Goal: Task Accomplishment & Management: Use online tool/utility

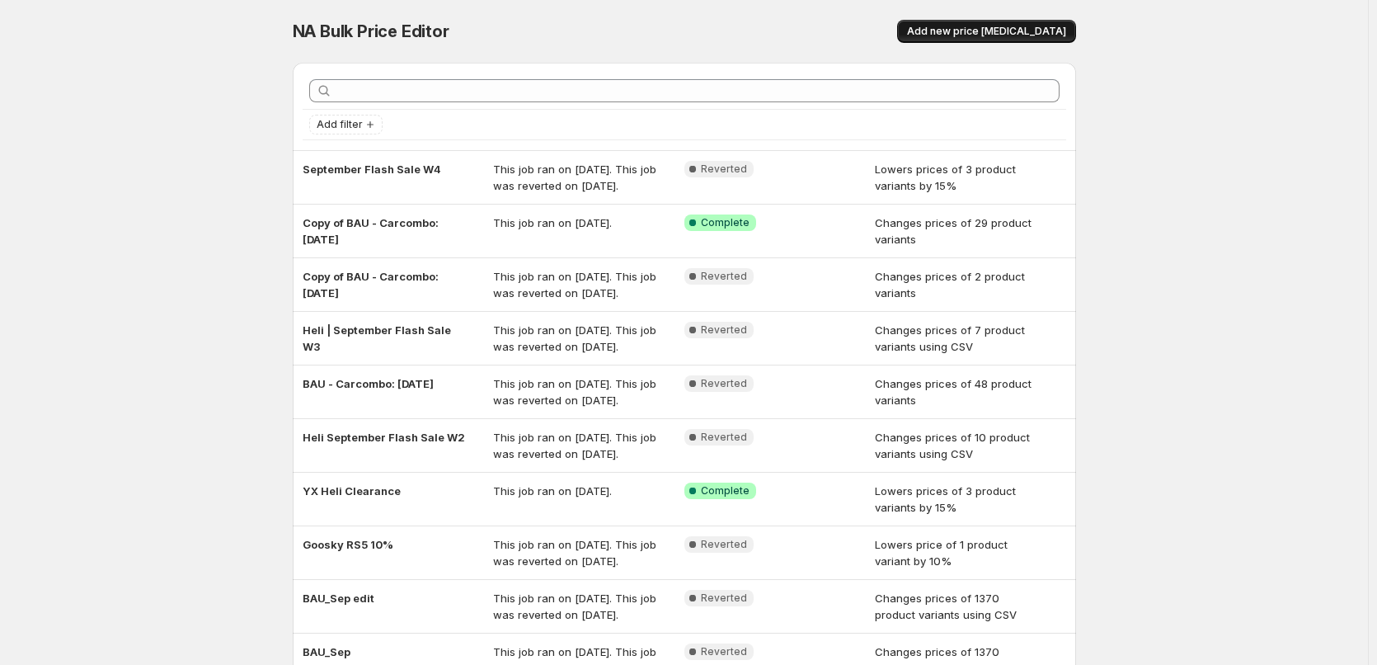
click at [995, 35] on span "Add new price [MEDICAL_DATA]" at bounding box center [986, 31] width 159 height 13
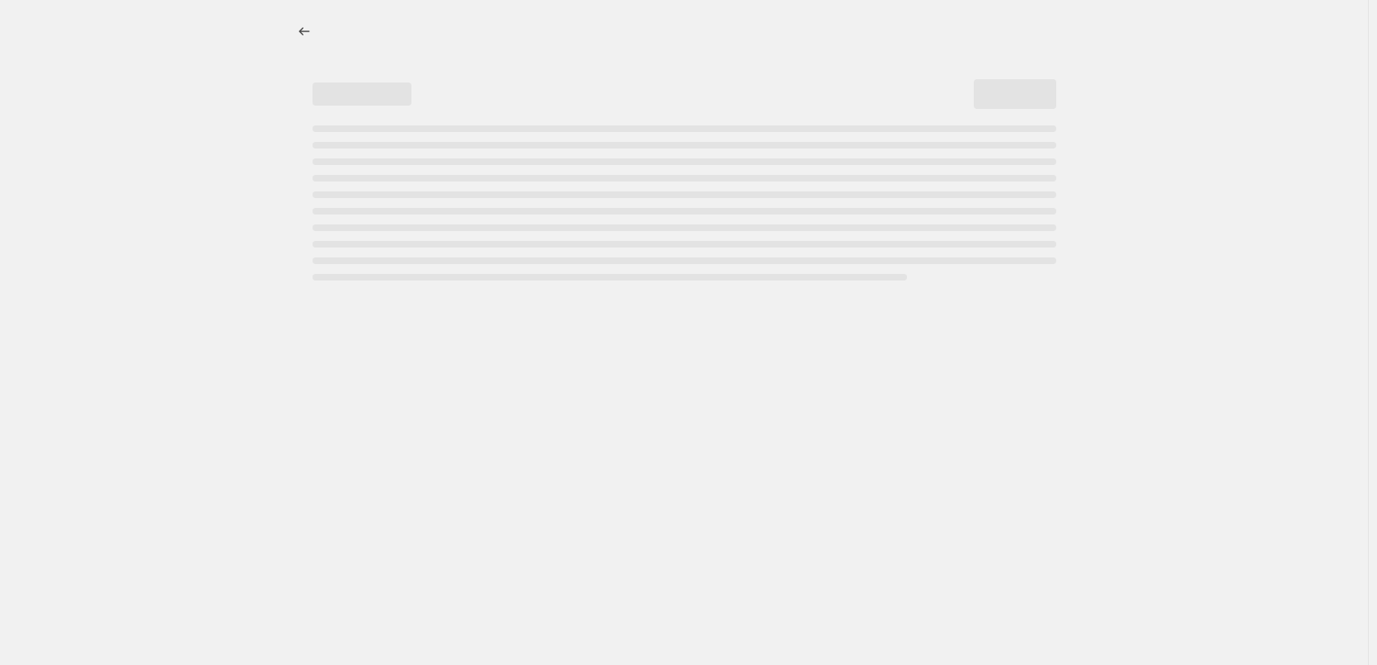
select select "percentage"
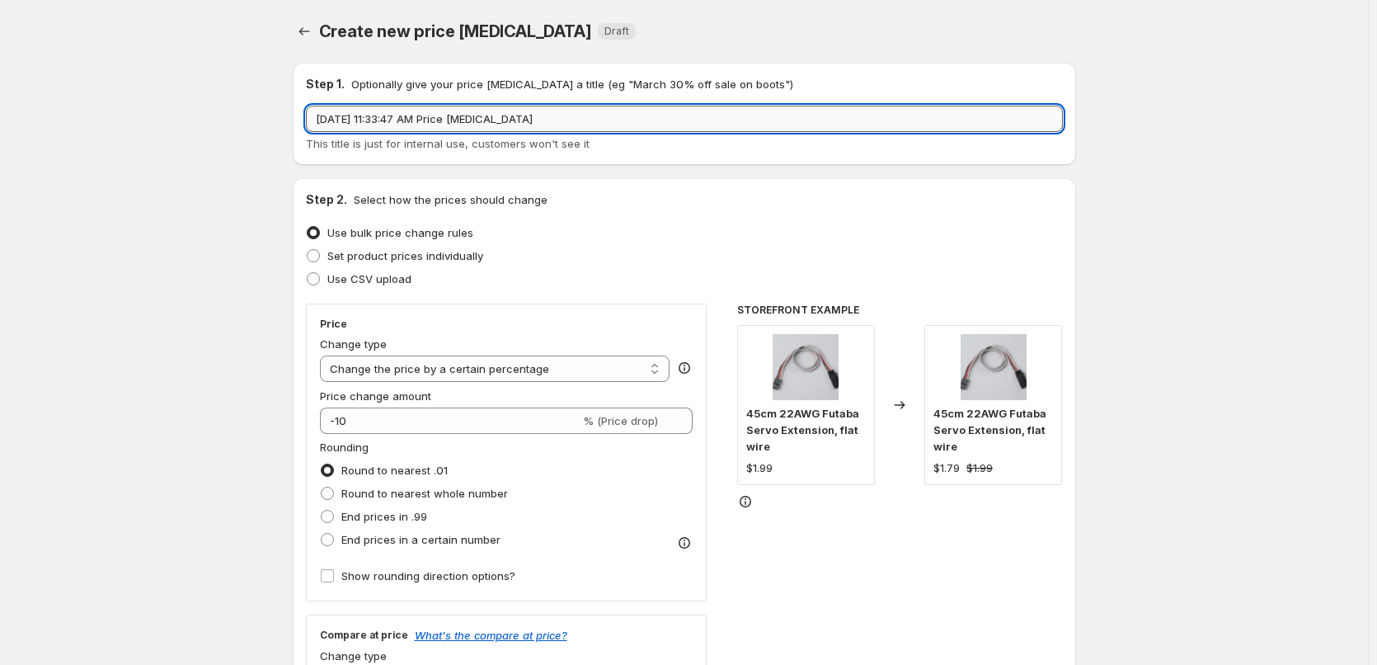
click at [367, 117] on input "[DATE] 11:33:47 AM Price [MEDICAL_DATA]" at bounding box center [684, 119] width 757 height 26
drag, startPoint x: 324, startPoint y: 122, endPoint x: 682, endPoint y: 112, distance: 358.1
click at [682, 112] on input "[DATE] 11:33:47 AM Price [MEDICAL_DATA]" at bounding box center [684, 119] width 757 height 26
click at [320, 120] on input "Flash Sale Oct W1" at bounding box center [684, 119] width 757 height 26
type input "Heli | Flash Sale Oct W1"
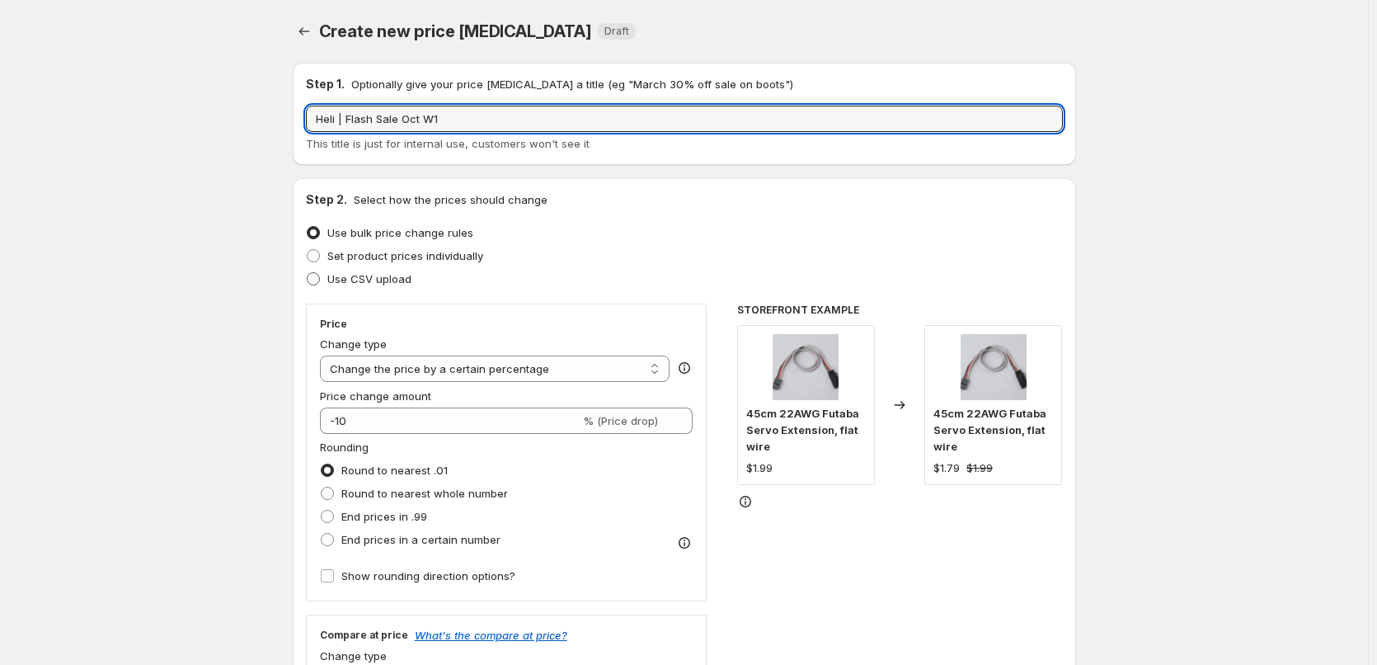
click at [381, 275] on span "Use CSV upload" at bounding box center [369, 278] width 84 height 13
click at [308, 273] on input "Use CSV upload" at bounding box center [307, 272] width 1 height 1
radio input "true"
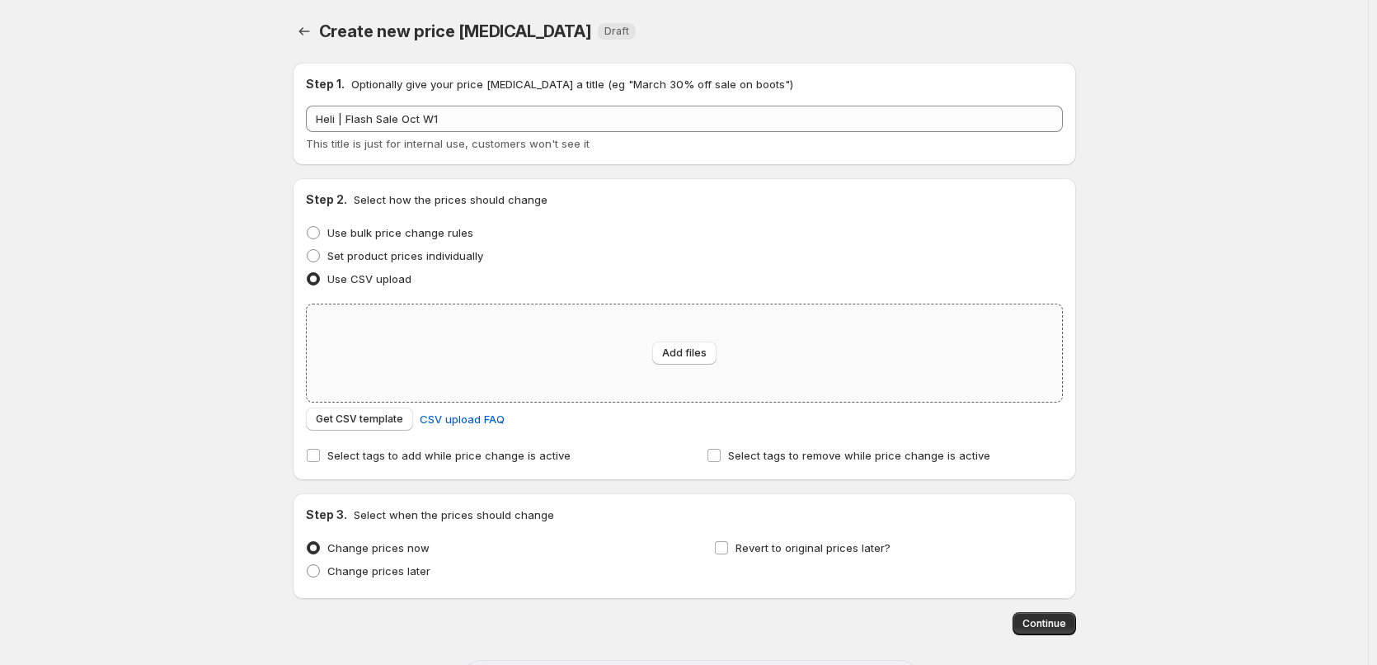
click at [603, 324] on div "Add files" at bounding box center [684, 352] width 755 height 97
type input "C:\fakepath\Price.csv"
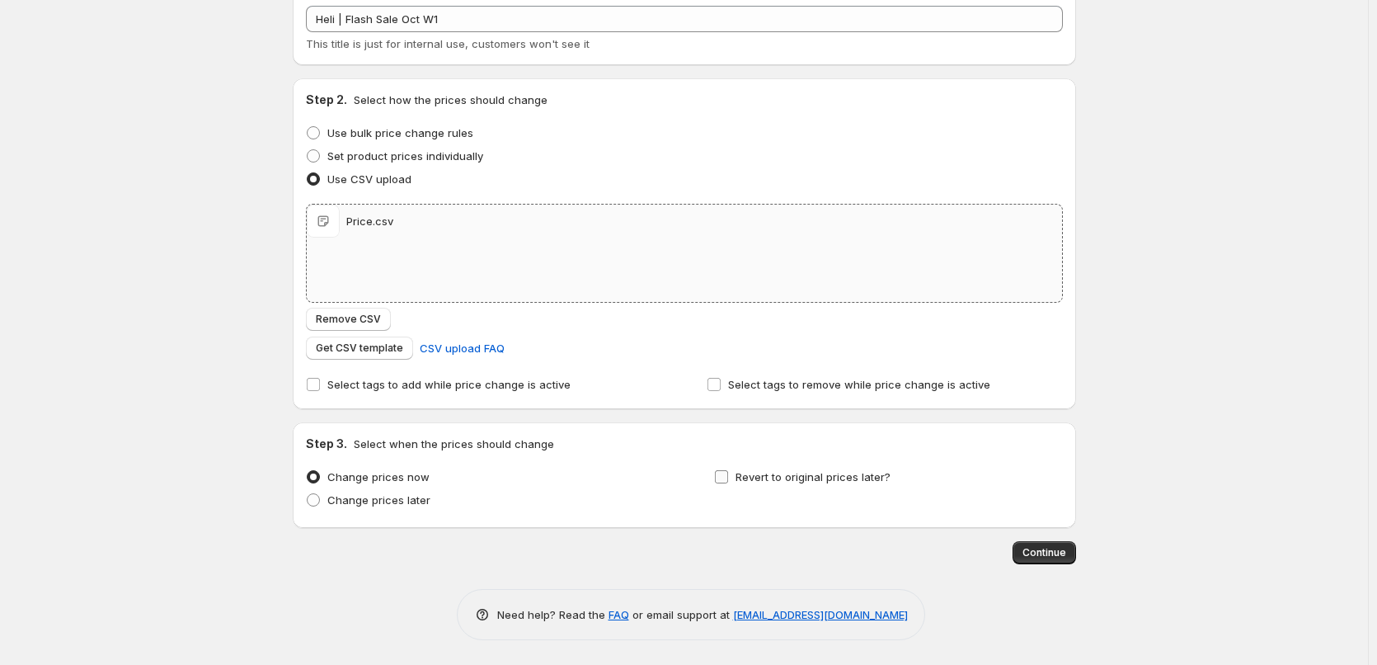
click at [779, 481] on span "Revert to original prices later?" at bounding box center [813, 476] width 155 height 13
click at [728, 481] on input "Revert to original prices later?" at bounding box center [721, 476] width 13 height 13
checkbox input "true"
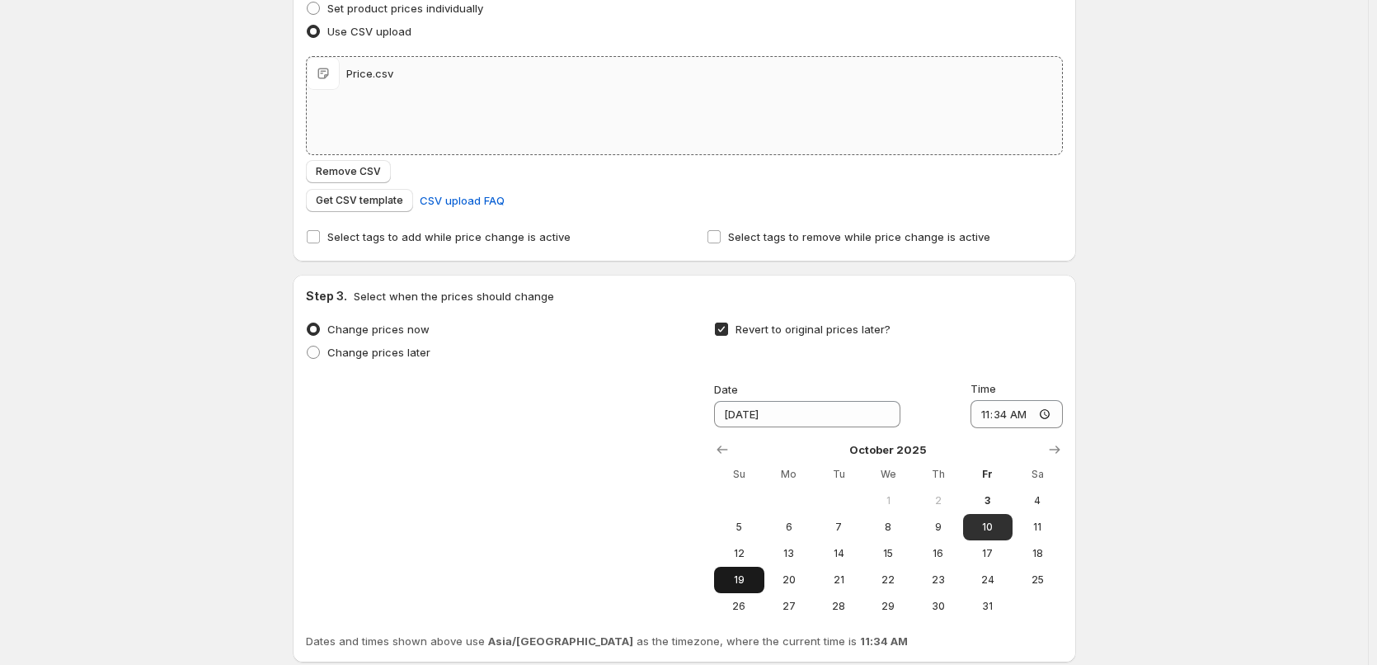
scroll to position [382, 0]
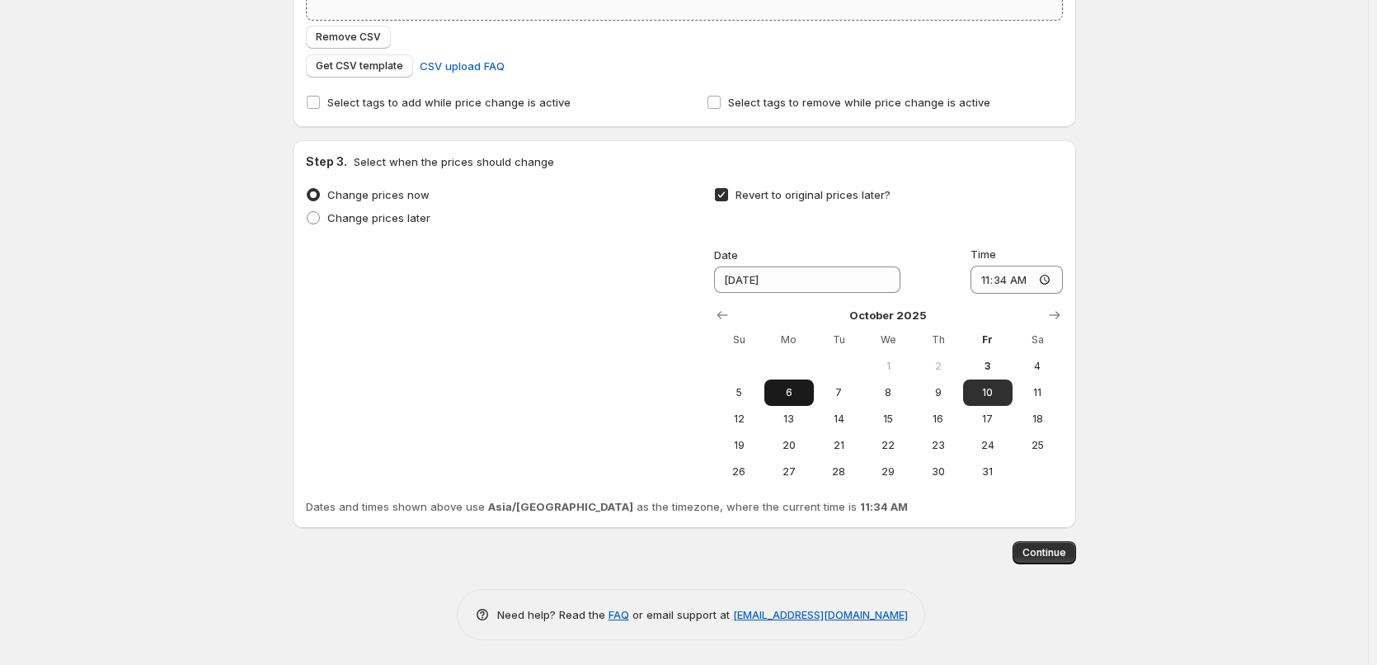
click at [796, 394] on span "6" at bounding box center [789, 392] width 36 height 13
type input "[DATE]"
click at [998, 283] on input "11:34" at bounding box center [1017, 280] width 92 height 28
type input "11:00"
click at [1335, 251] on div "Create new price [MEDICAL_DATA]. This page is ready Create new price [MEDICAL_D…" at bounding box center [684, 141] width 1368 height 1047
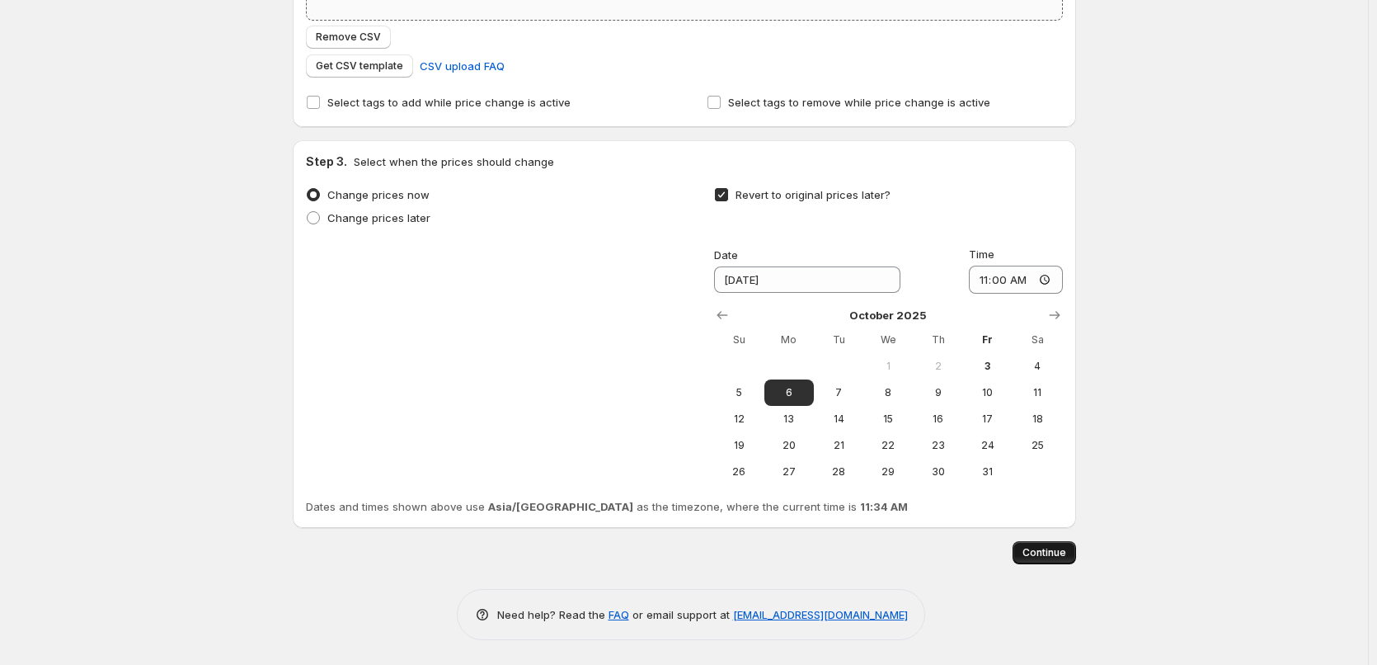
click at [1036, 554] on span "Continue" at bounding box center [1045, 552] width 44 height 13
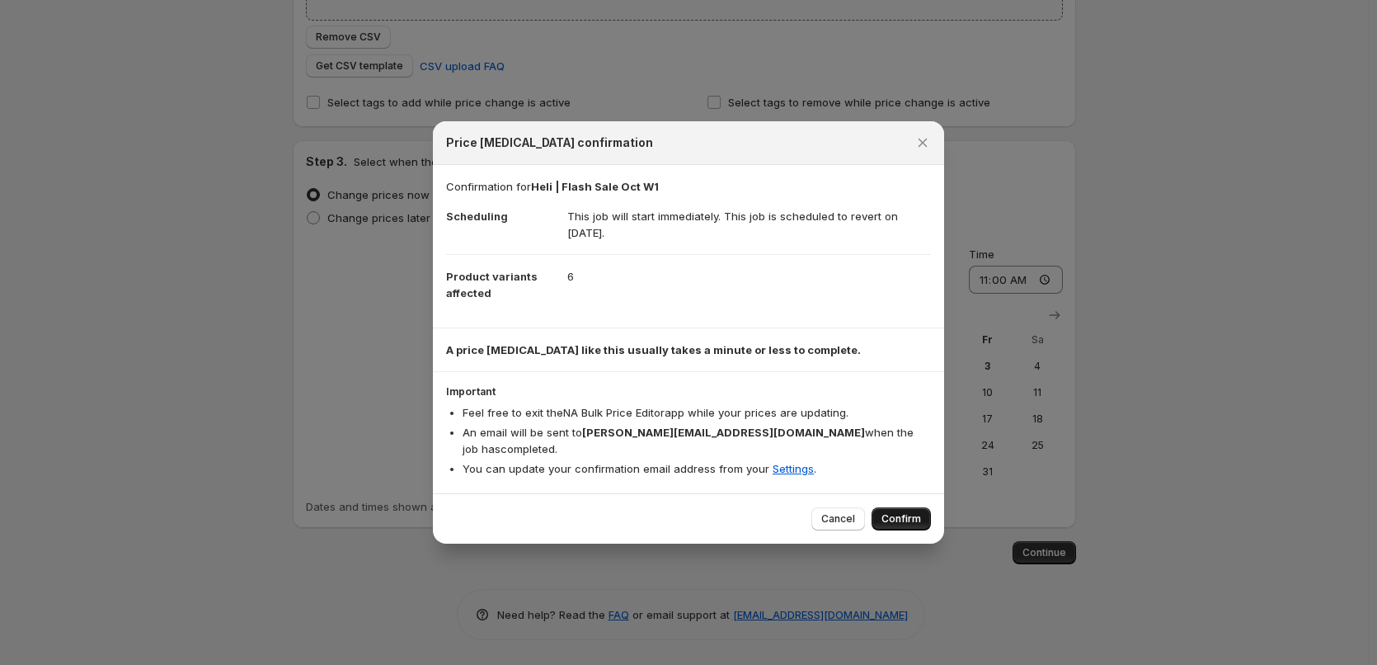
click at [881, 513] on button "Confirm" at bounding box center [901, 518] width 59 height 23
